Goal: Information Seeking & Learning: Understand process/instructions

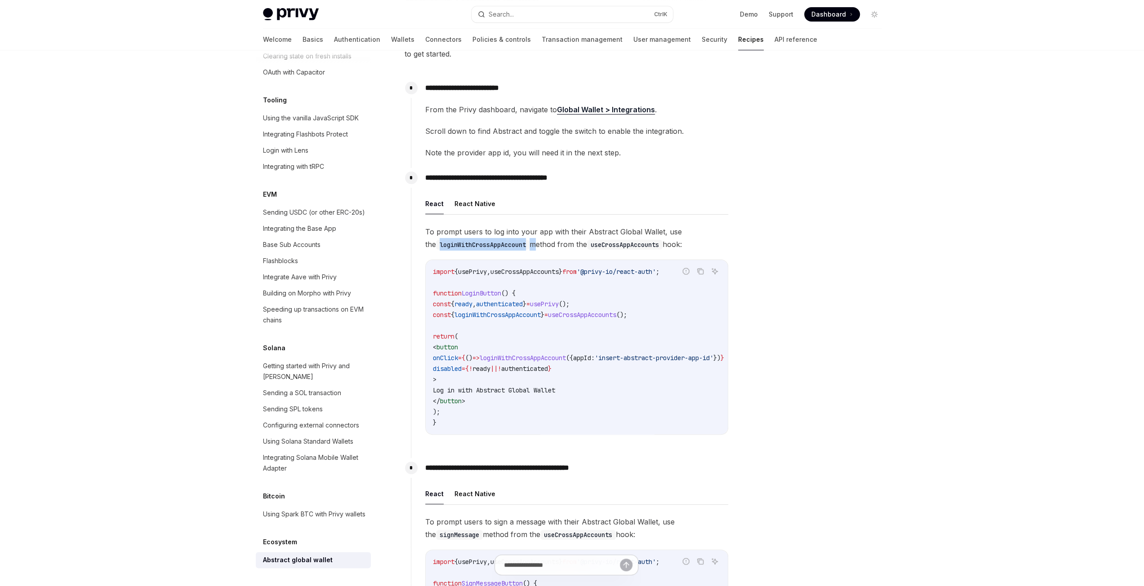
scroll to position [46, 0]
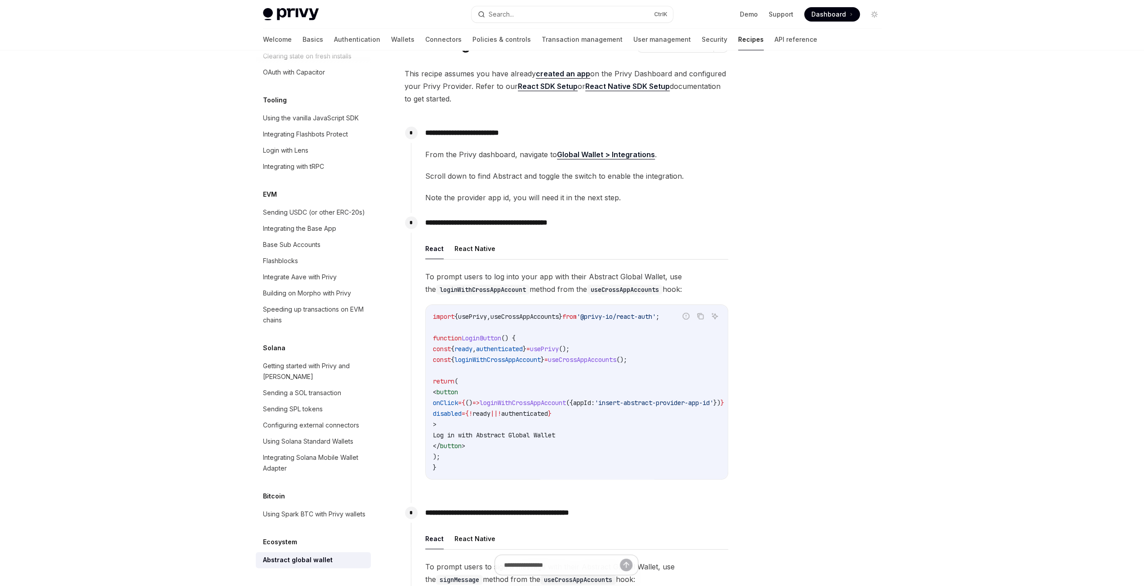
click at [538, 406] on span "loginWithCrossAppAccount" at bounding box center [522, 403] width 86 height 8
click at [539, 405] on span "loginWithCrossAppAccount" at bounding box center [522, 403] width 86 height 8
click at [542, 400] on span "loginWithCrossAppAccount" at bounding box center [522, 403] width 86 height 8
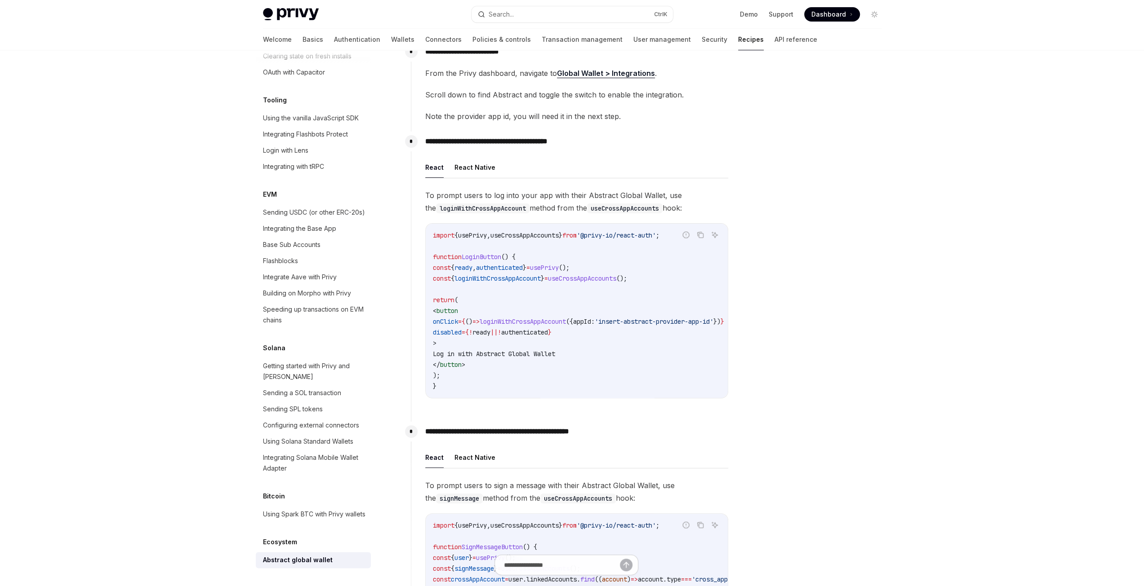
scroll to position [91, 0]
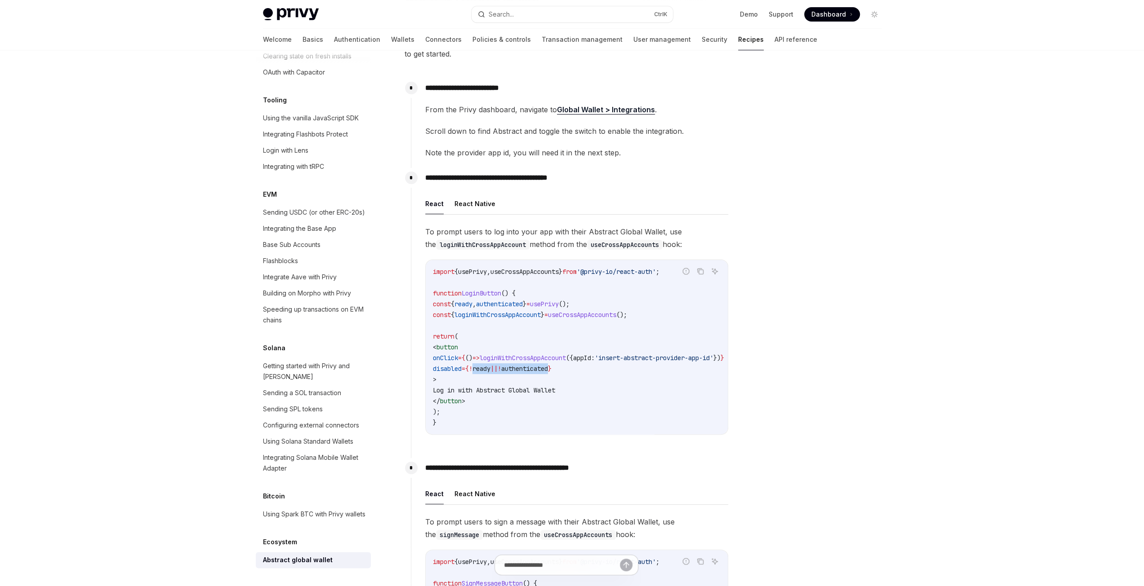
drag, startPoint x: 496, startPoint y: 369, endPoint x: 582, endPoint y: 365, distance: 86.4
click at [551, 365] on span "disabled = { ! ready || ! authenticated }" at bounding box center [492, 369] width 119 height 8
copy span "ready || ! authenticated"
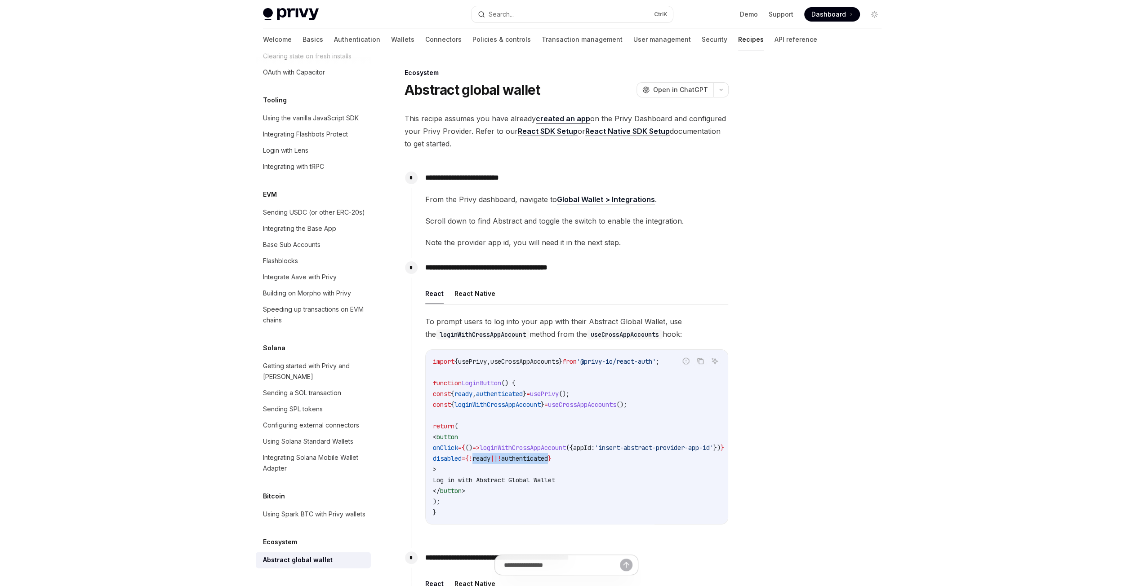
scroll to position [0, 0]
drag, startPoint x: 613, startPoint y: 394, endPoint x: 436, endPoint y: 396, distance: 177.5
click at [436, 396] on code "import { usePrivy , useCrossAppAccounts } from '@privy-io/react-auth' ; functio…" at bounding box center [589, 438] width 313 height 162
copy span "const { ready , authenticated } = usePrivy ();"
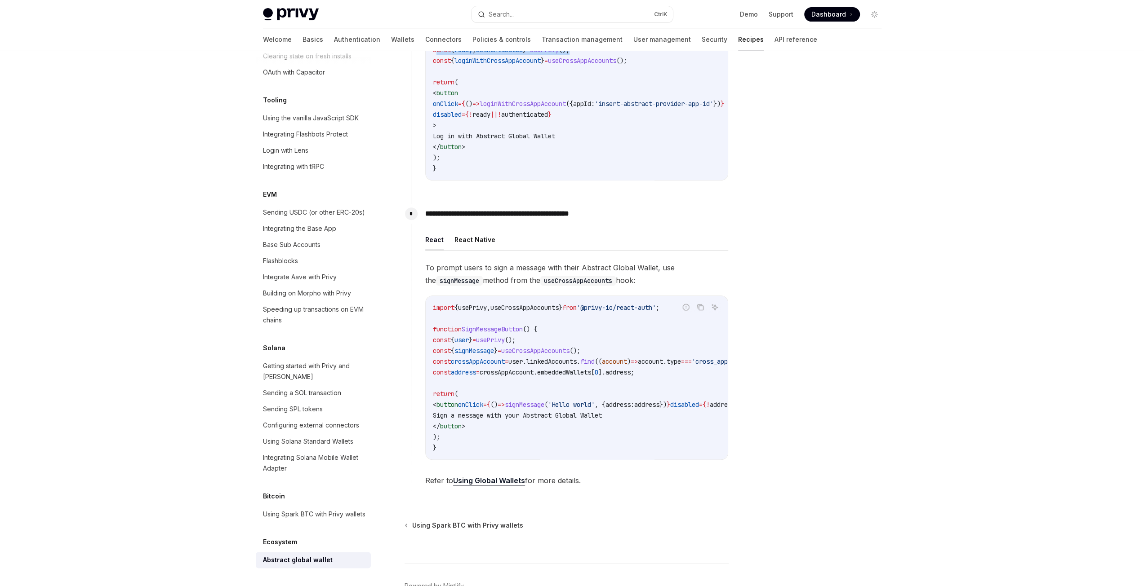
scroll to position [359, 0]
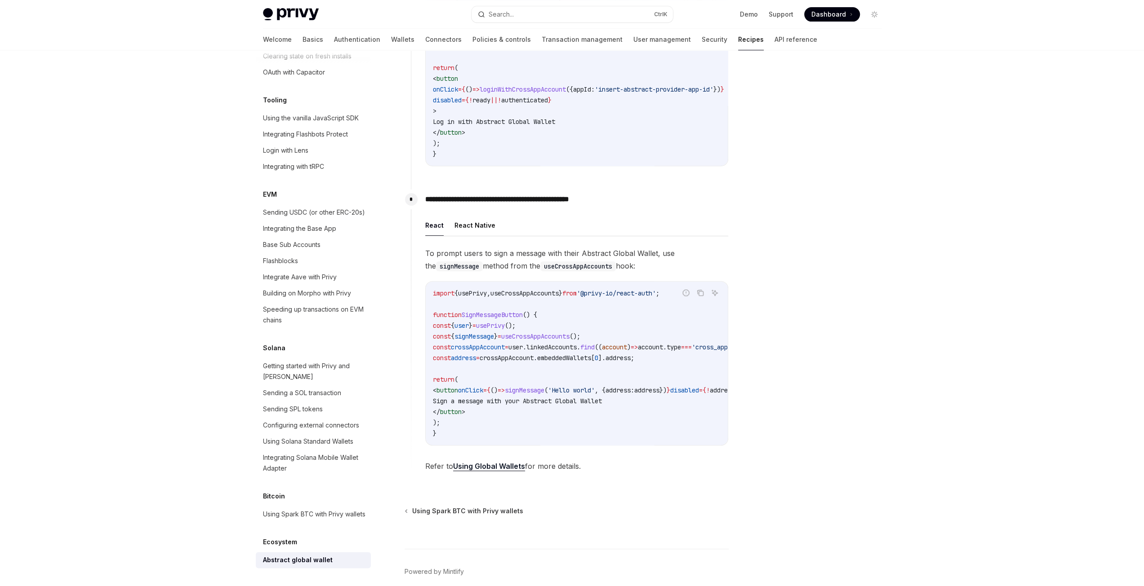
click at [485, 340] on span "signMessage" at bounding box center [474, 336] width 40 height 8
click at [576, 349] on span "linkedAccounts" at bounding box center [551, 347] width 50 height 8
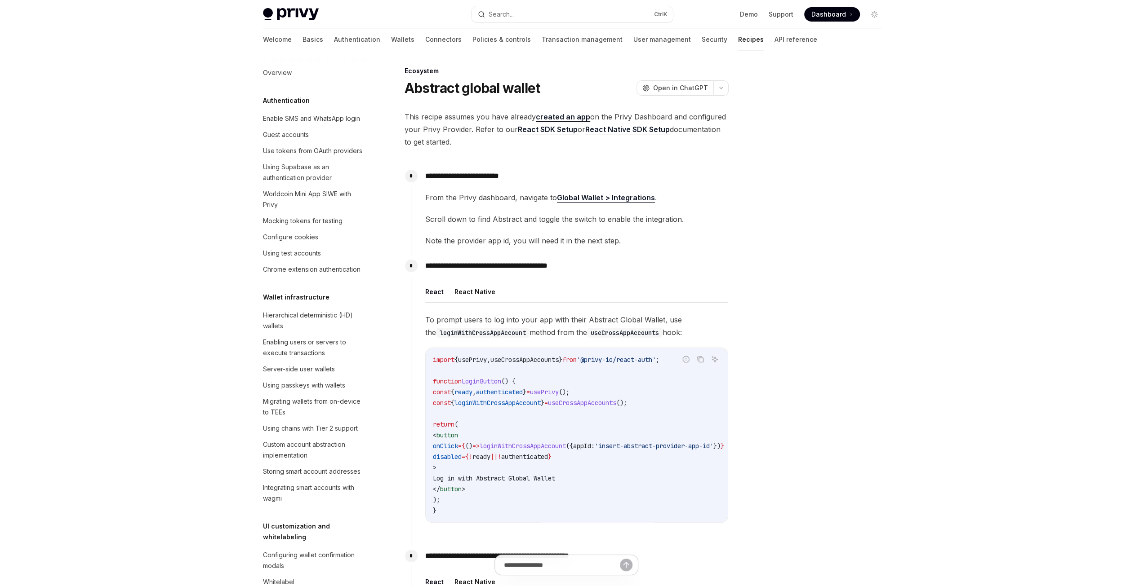
scroll to position [0, 0]
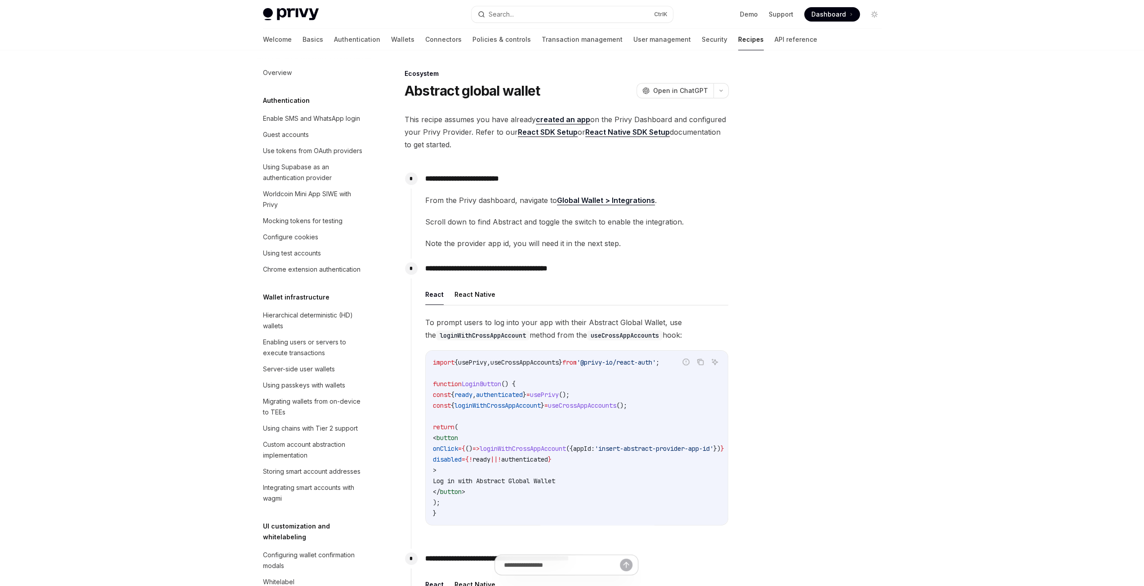
click at [796, 290] on div at bounding box center [820, 327] width 137 height 518
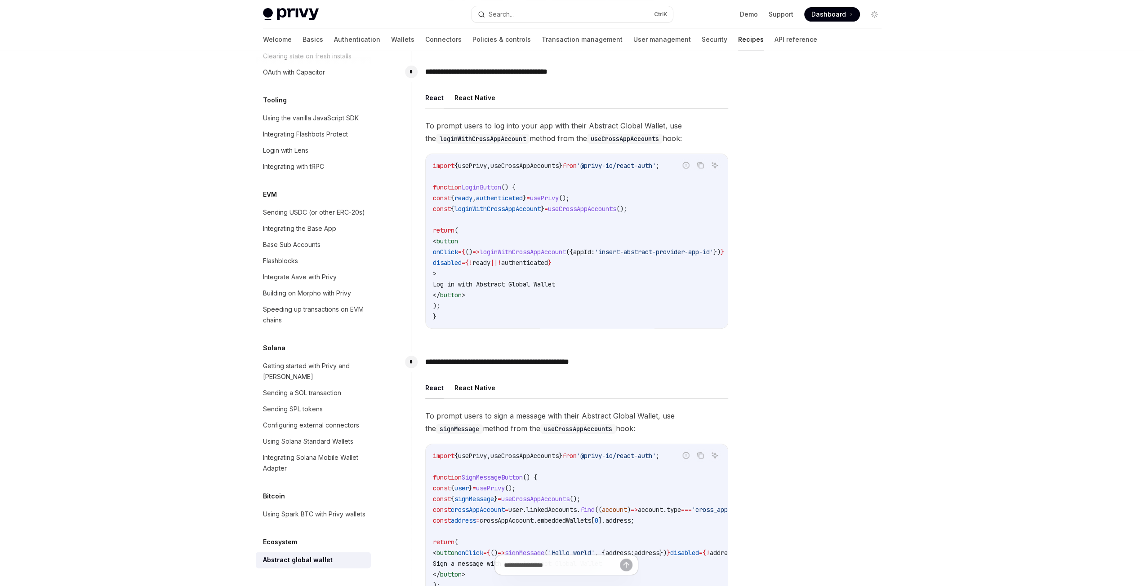
scroll to position [315, 0]
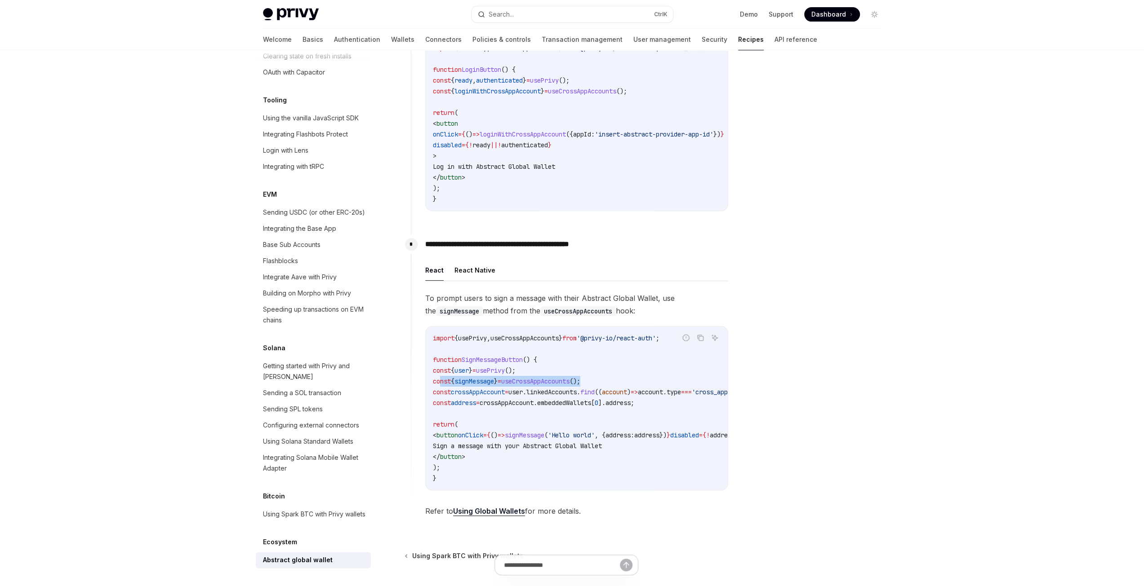
drag, startPoint x: 616, startPoint y: 384, endPoint x: 439, endPoint y: 386, distance: 177.0
click at [439, 386] on code "import { usePrivy , useCrossAppAccounts } from '@privy-io/react-auth' ; functio…" at bounding box center [598, 408] width 331 height 151
copy span "const { signMessage } = useCrossAppAccounts ();"
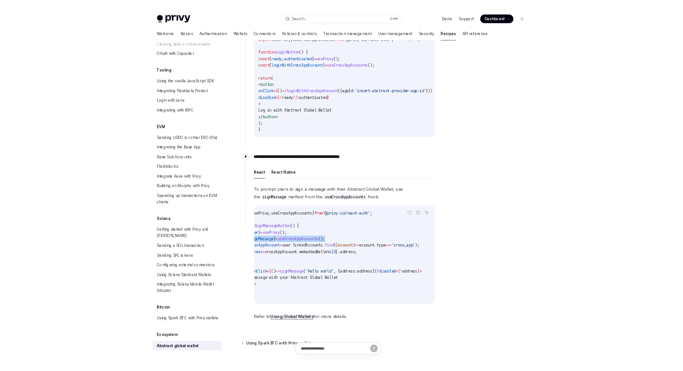
scroll to position [0, 85]
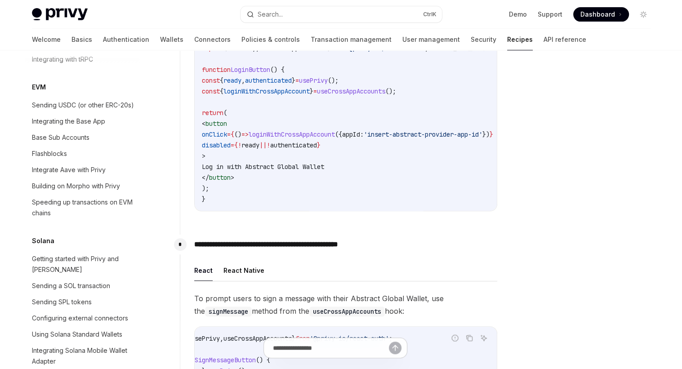
type textarea "*"
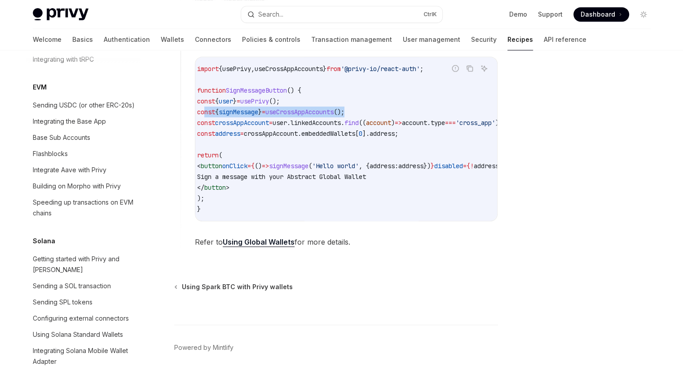
scroll to position [0, 0]
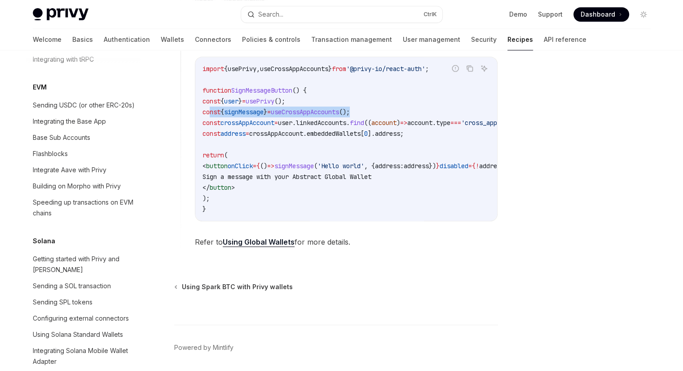
click at [298, 137] on span "crossAppAccount" at bounding box center [276, 133] width 54 height 8
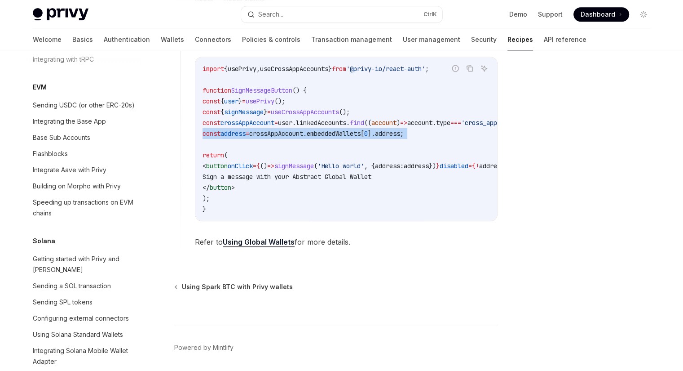
click at [298, 137] on span "crossAppAccount" at bounding box center [276, 133] width 54 height 8
click at [338, 122] on span "linkedAccounts" at bounding box center [321, 123] width 50 height 8
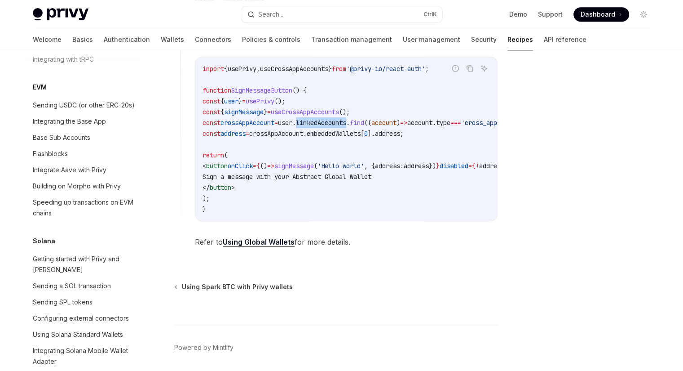
click at [339, 123] on span "linkedAccounts" at bounding box center [321, 123] width 50 height 8
click at [293, 126] on span "user" at bounding box center [285, 123] width 14 height 8
copy span "user"
drag, startPoint x: 458, startPoint y: 128, endPoint x: 209, endPoint y: 128, distance: 248.5
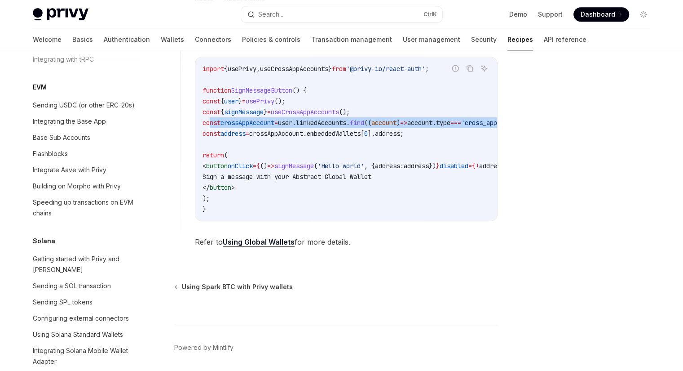
click at [209, 128] on code "import { usePrivy , useCrossAppAccounts } from '@privy-io/react-auth' ; functio…" at bounding box center [368, 138] width 331 height 151
copy span "const crossAppAccount = user . linkedAccounts . find (( account ) => account . …"
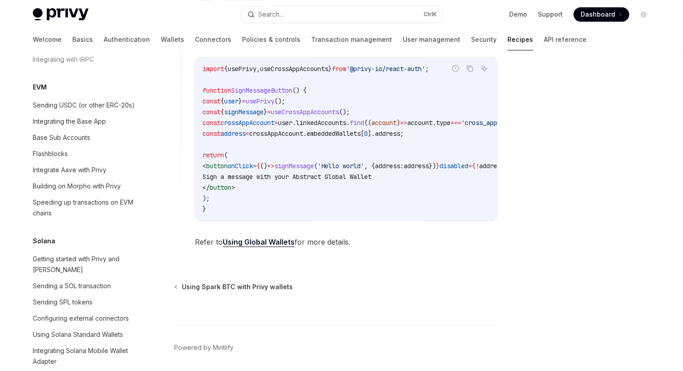
click at [246, 137] on span "address" at bounding box center [233, 133] width 25 height 8
drag, startPoint x: 385, startPoint y: 116, endPoint x: 209, endPoint y: 117, distance: 175.7
click at [209, 117] on code "import { usePrivy , useCrossAppAccounts } from '@privy-io/react-auth' ; functio…" at bounding box center [368, 138] width 331 height 151
copy span "const { signMessage } = useCrossAppAccounts ();"
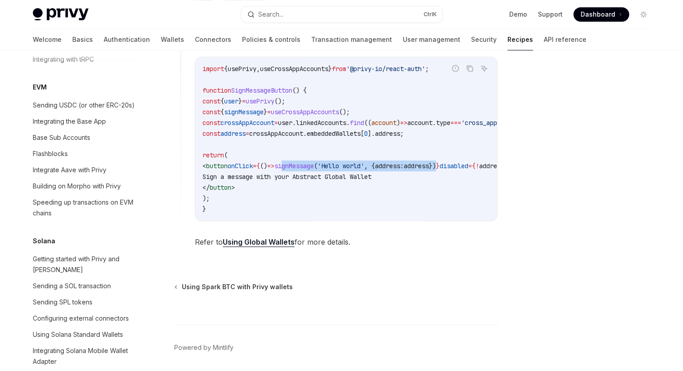
drag, startPoint x: 316, startPoint y: 169, endPoint x: 478, endPoint y: 166, distance: 161.8
click at [478, 166] on span "< button onClick = { () => signMessage ( 'Hello world' , { address: address }) …" at bounding box center [357, 166] width 309 height 8
copy span "ignMessage ( 'Hello world' , { address: address })"
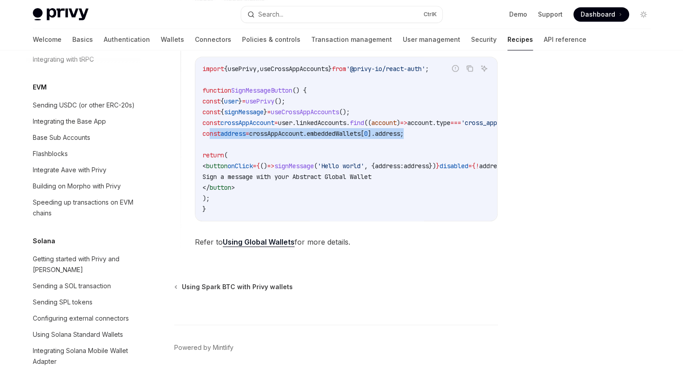
drag, startPoint x: 434, startPoint y: 134, endPoint x: 210, endPoint y: 132, distance: 224.7
click at [210, 132] on code "import { usePrivy , useCrossAppAccounts } from '@privy-io/react-auth' ; functio…" at bounding box center [368, 138] width 331 height 151
copy span "const address = crossAppAccount . embeddedWallets [ 0 ]. address ;"
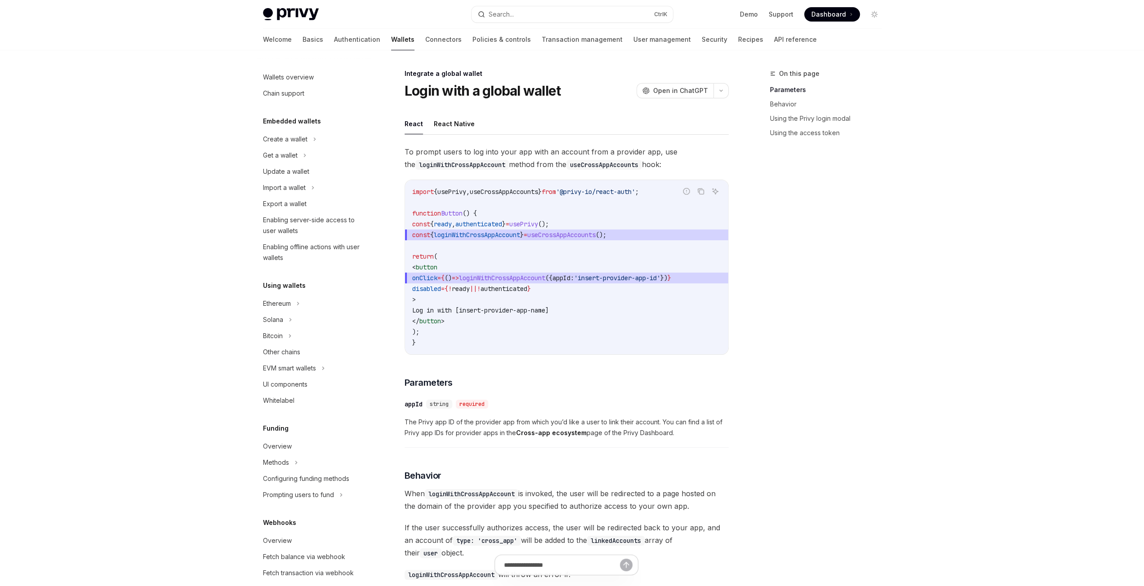
scroll to position [298, 0]
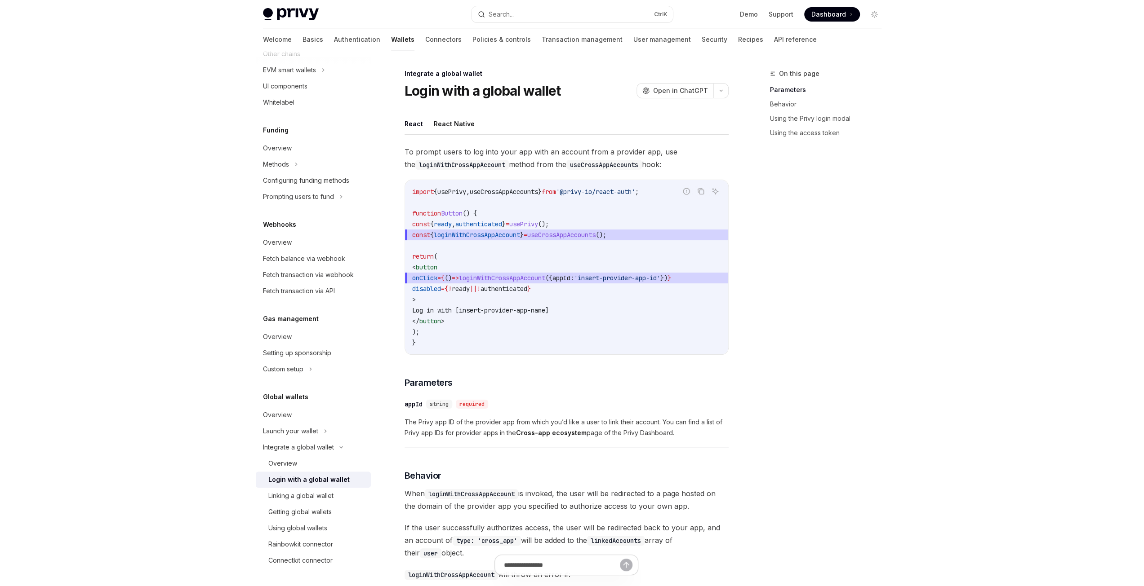
click at [869, 236] on div "On this page Parameters Behavior Using the Privy login modal Using the access t…" at bounding box center [820, 327] width 137 height 518
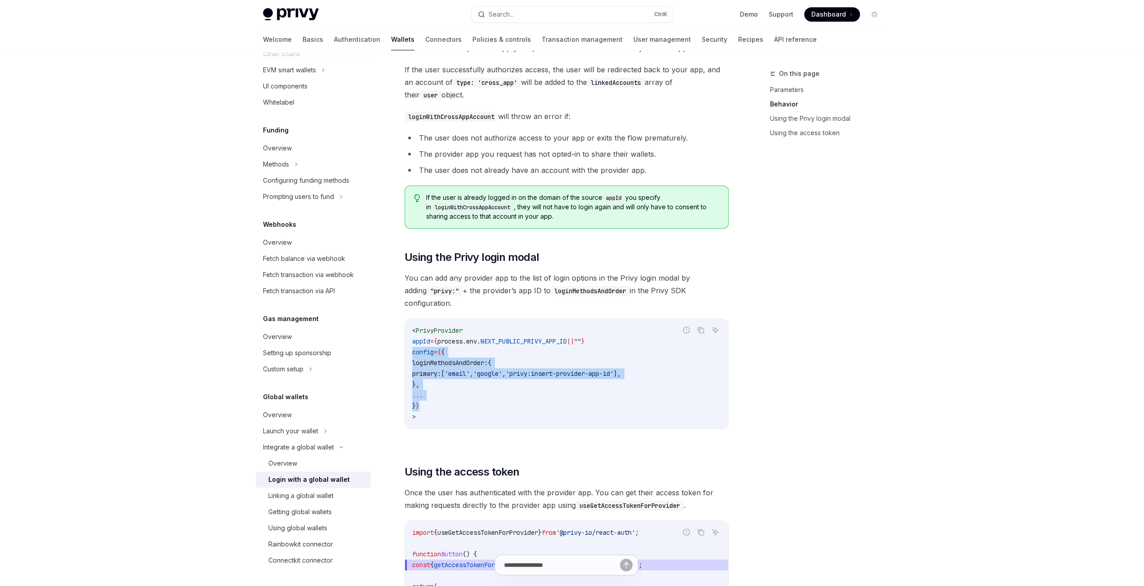
drag, startPoint x: 440, startPoint y: 393, endPoint x: 407, endPoint y: 341, distance: 61.8
click at [407, 341] on div "< PrivyProvider appId = { process . env . NEXT_PUBLIC_PRIVY_APP_ID || "" } conf…" at bounding box center [566, 374] width 323 height 110
copy code "config = { { loginMethodsAndOrder: { primary: [ 'email' , 'google' , 'privy:ins…"
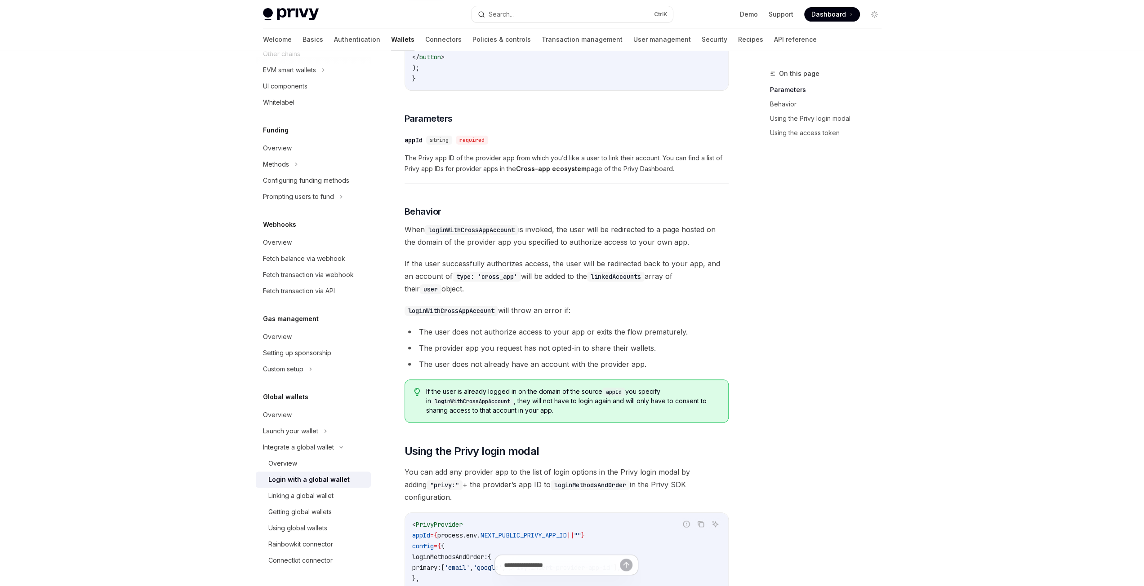
scroll to position [315, 0]
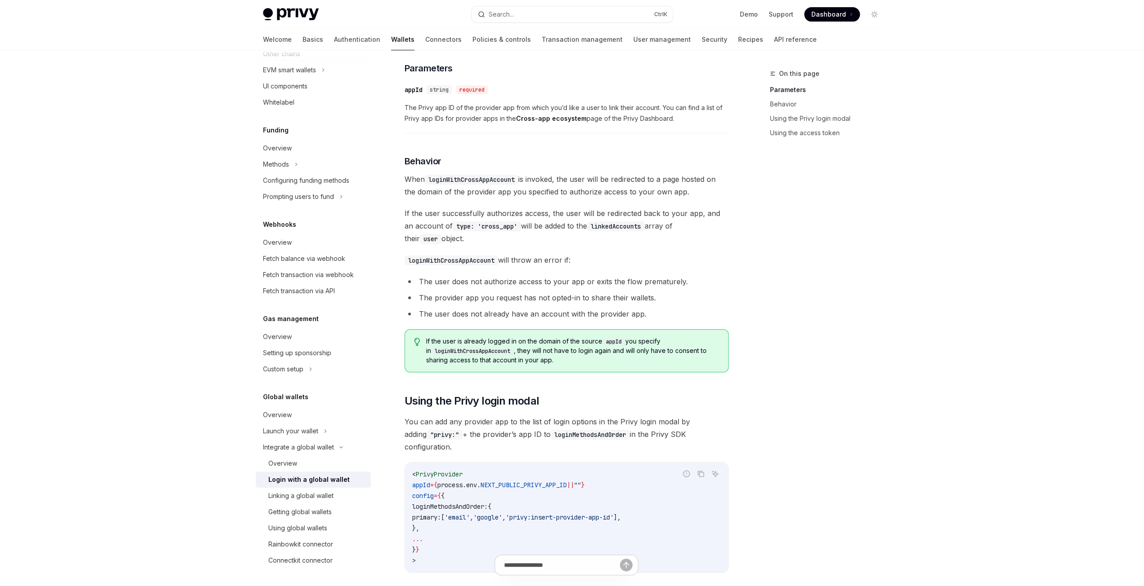
type textarea "*"
